Goal: Check status

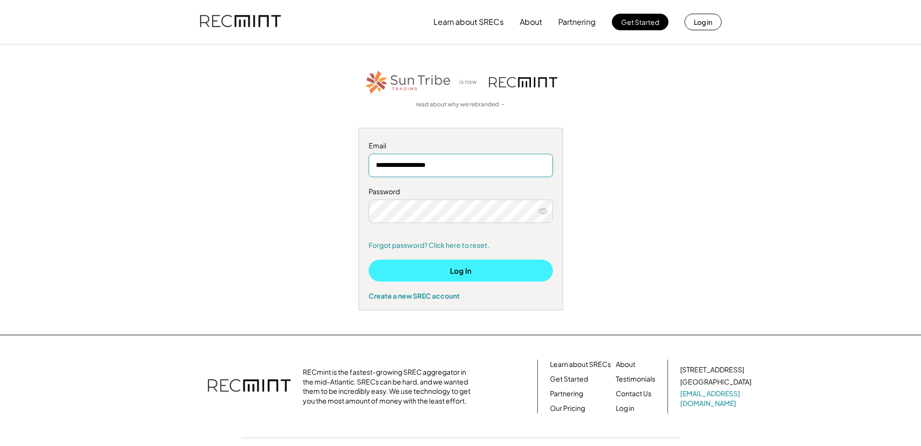
click at [434, 269] on button "Log In" at bounding box center [461, 271] width 184 height 22
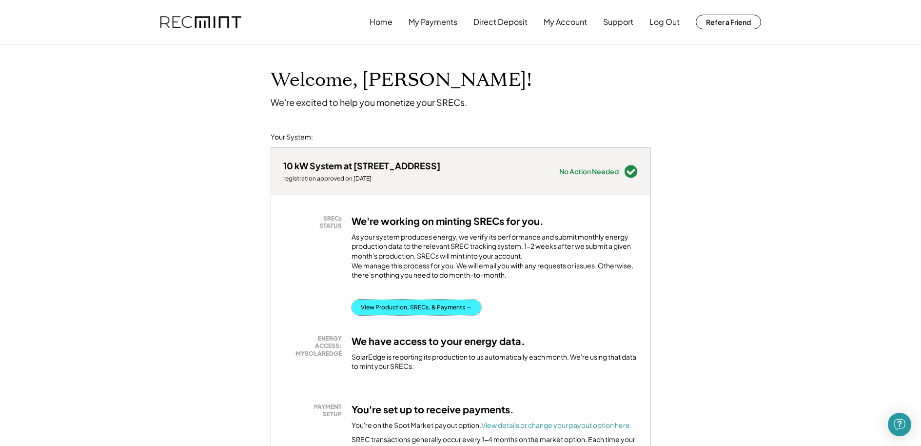
click at [407, 315] on button "View Production, SRECs, & Payments →" at bounding box center [417, 308] width 130 height 16
